Goal: Task Accomplishment & Management: Manage account settings

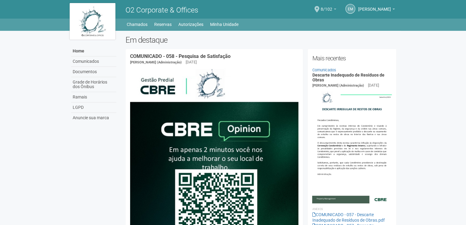
click at [332, 6] on span "8/102" at bounding box center [327, 6] width 12 height 11
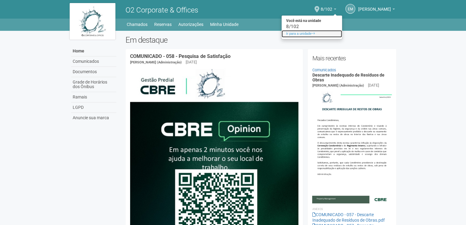
click at [303, 34] on link "Ir para a unidade" at bounding box center [311, 33] width 60 height 7
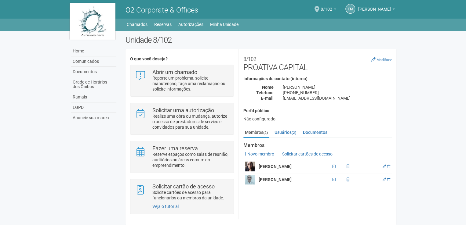
click at [332, 9] on span "8/102" at bounding box center [327, 6] width 12 height 11
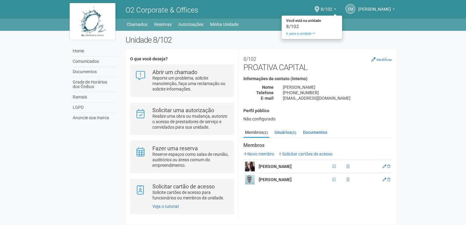
click at [422, 39] on body "Aguarde... O2 Corporate & Offices EM [PERSON_NAME] [PERSON_NAME] [EMAIL_ADDRESS…" at bounding box center [233, 112] width 466 height 225
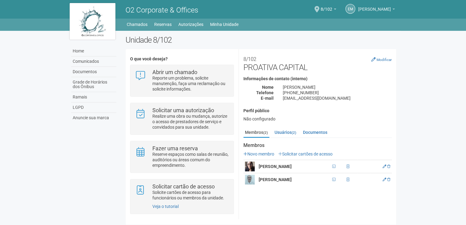
click at [390, 8] on link "[PERSON_NAME]" at bounding box center [376, 10] width 37 height 5
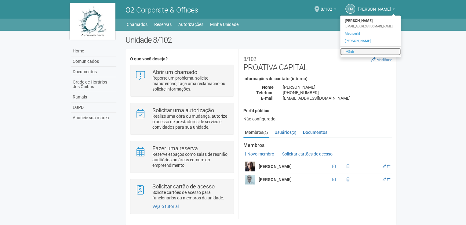
click at [348, 54] on link "Sair" at bounding box center [370, 51] width 60 height 7
